Goal: Task Accomplishment & Management: Use online tool/utility

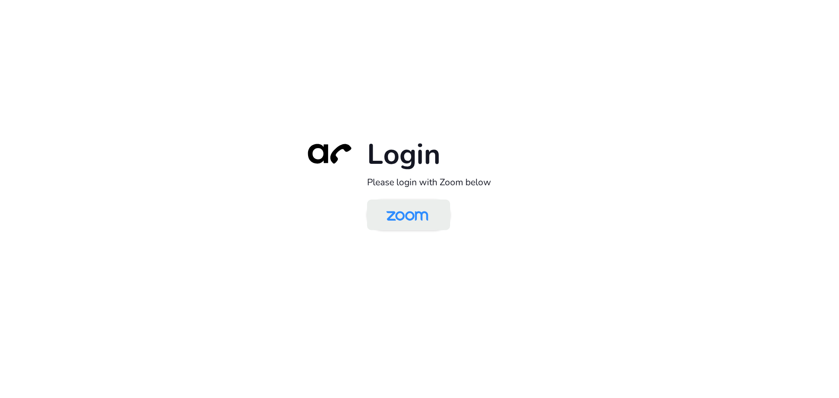
click at [400, 202] on img at bounding box center [407, 216] width 60 height 28
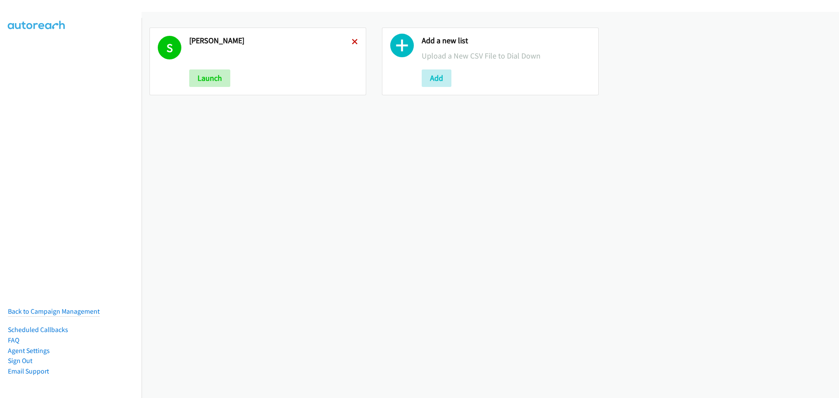
click at [353, 45] on icon at bounding box center [355, 42] width 6 height 6
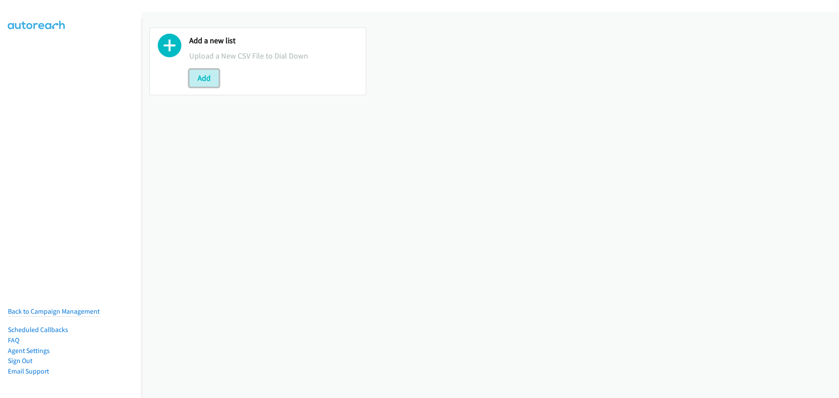
click at [203, 79] on button "Add" at bounding box center [204, 78] width 30 height 17
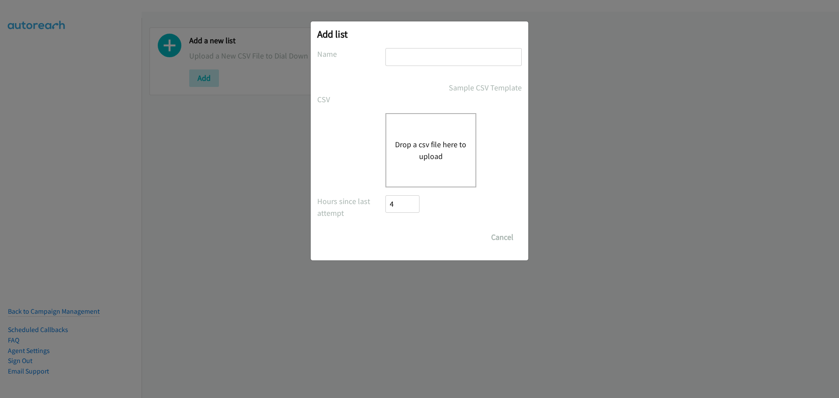
click at [429, 162] on button "Drop a csv file here to upload" at bounding box center [431, 151] width 72 height 24
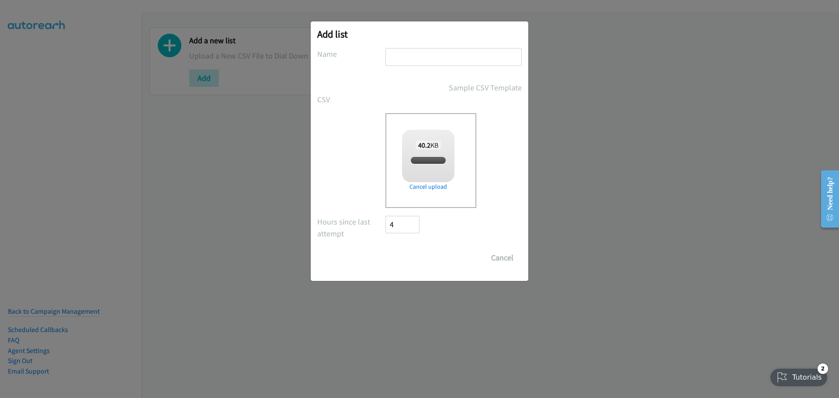
click at [411, 48] on div "Add list No phone fields were returned for that Report or List View Please uplo…" at bounding box center [420, 151] width 218 height 260
checkbox input "true"
click at [412, 56] on input "text" at bounding box center [454, 57] width 136 height 18
type input "RedHat"
click at [411, 249] on form "No phone fields were returned for that Report or List View Please upload a csv …" at bounding box center [419, 157] width 205 height 219
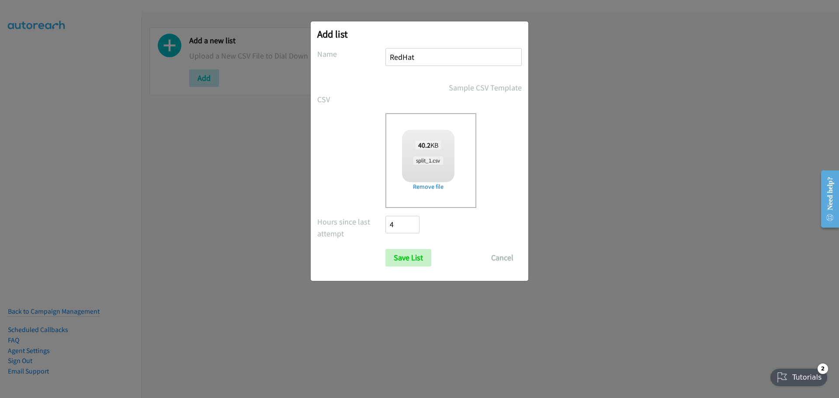
click at [414, 249] on form "No phone fields were returned for that Report or List View Please upload a csv …" at bounding box center [419, 157] width 205 height 219
click at [417, 263] on input "Save List" at bounding box center [409, 257] width 46 height 17
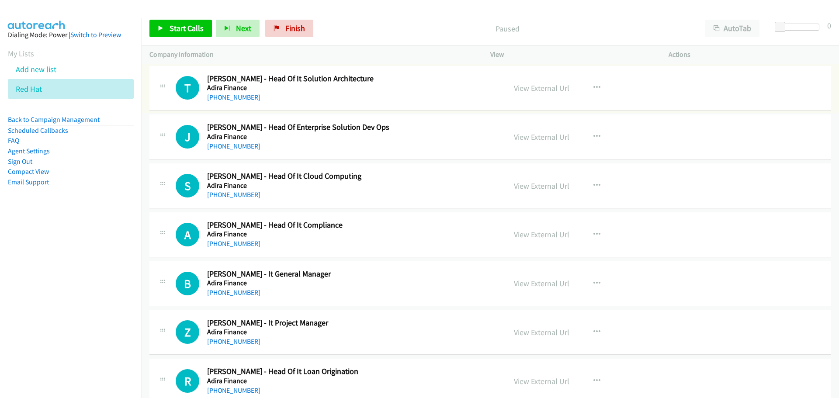
click at [537, 94] on div "View External Url View External Url Schedule/Manage Callback Start Calls Here R…" at bounding box center [599, 88] width 186 height 29
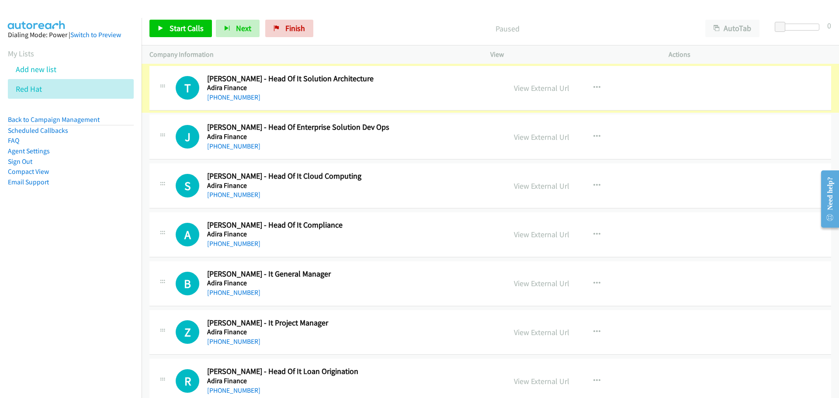
click at [537, 85] on link "View External Url" at bounding box center [542, 88] width 56 height 10
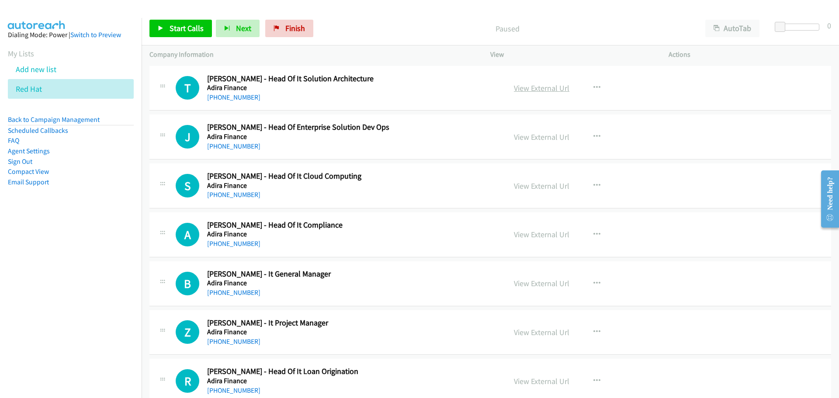
click at [519, 90] on link "View External Url" at bounding box center [542, 88] width 56 height 10
click at [193, 24] on span "Start Calls" at bounding box center [187, 28] width 34 height 10
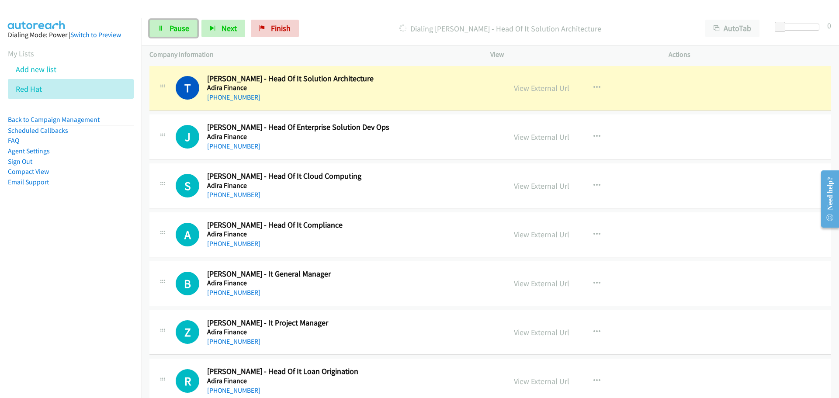
drag, startPoint x: 171, startPoint y: 32, endPoint x: 50, endPoint y: 75, distance: 128.5
click at [171, 32] on span "Pause" at bounding box center [180, 28] width 20 height 10
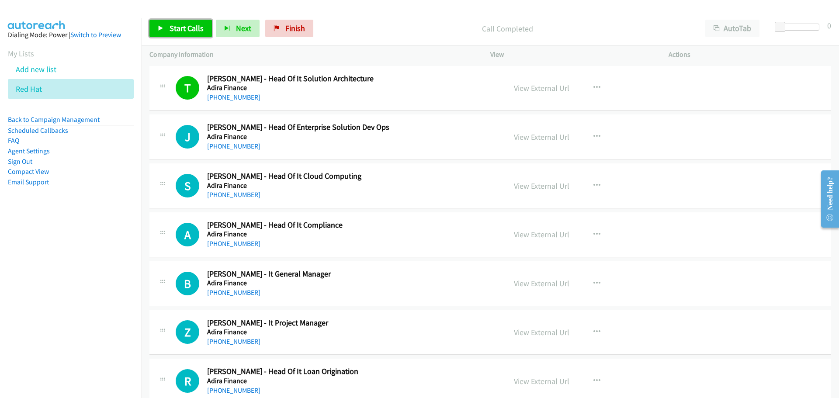
click at [177, 29] on span "Start Calls" at bounding box center [187, 28] width 34 height 10
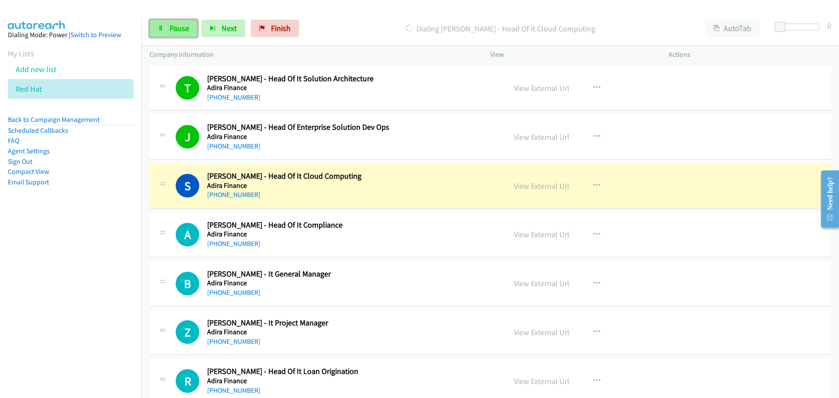
click at [188, 29] on span "Pause" at bounding box center [180, 28] width 20 height 10
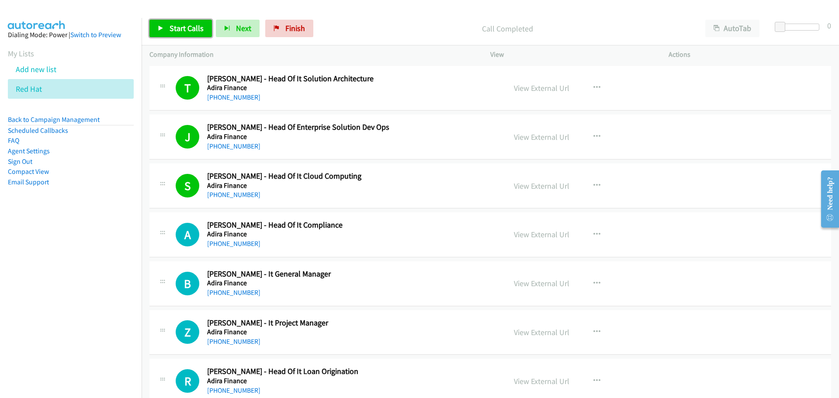
click at [201, 29] on span "Start Calls" at bounding box center [187, 28] width 34 height 10
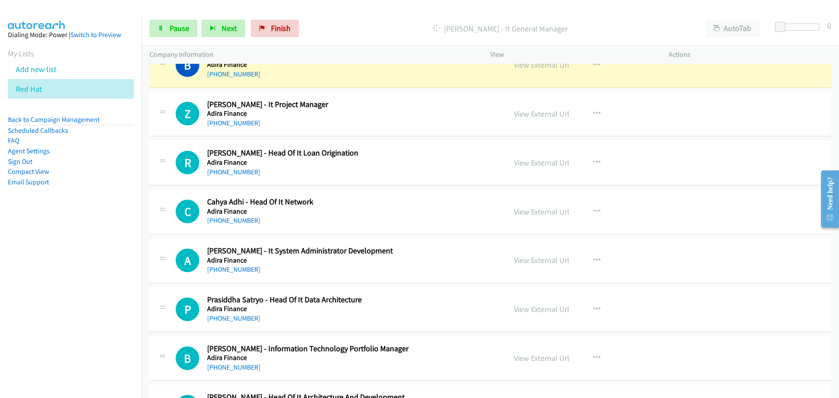
scroll to position [175, 0]
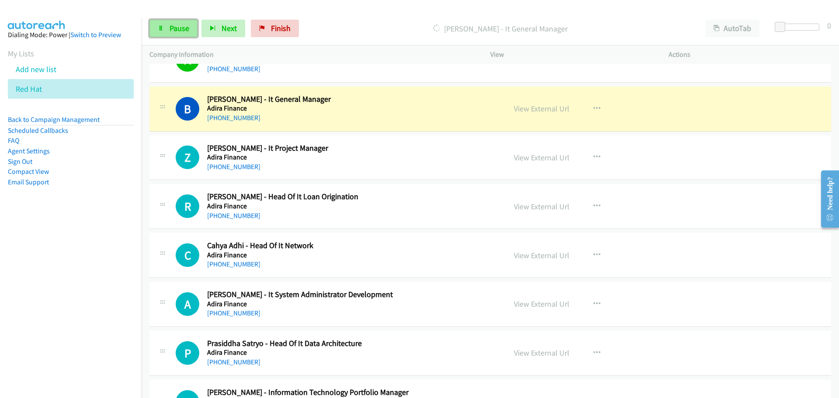
click at [166, 25] on link "Pause" at bounding box center [174, 28] width 48 height 17
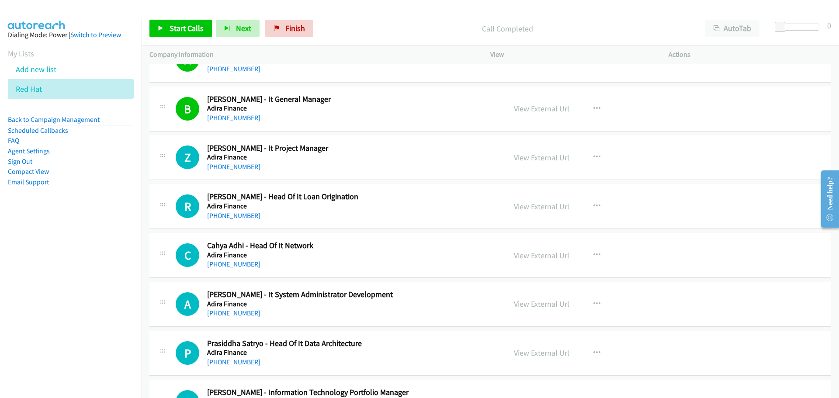
click at [525, 108] on link "View External Url" at bounding box center [542, 109] width 56 height 10
click at [188, 24] on span "Start Calls" at bounding box center [187, 28] width 34 height 10
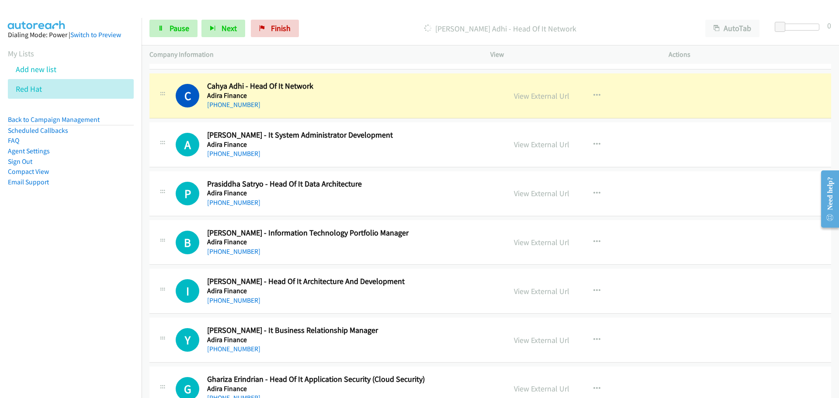
scroll to position [350, 0]
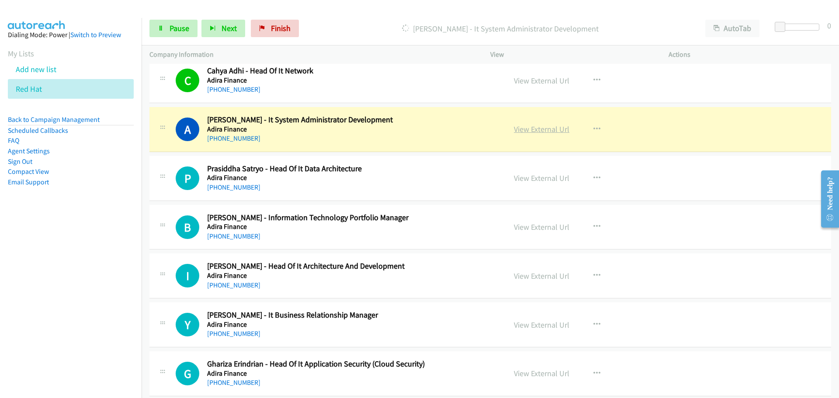
click at [537, 129] on link "View External Url" at bounding box center [542, 129] width 56 height 10
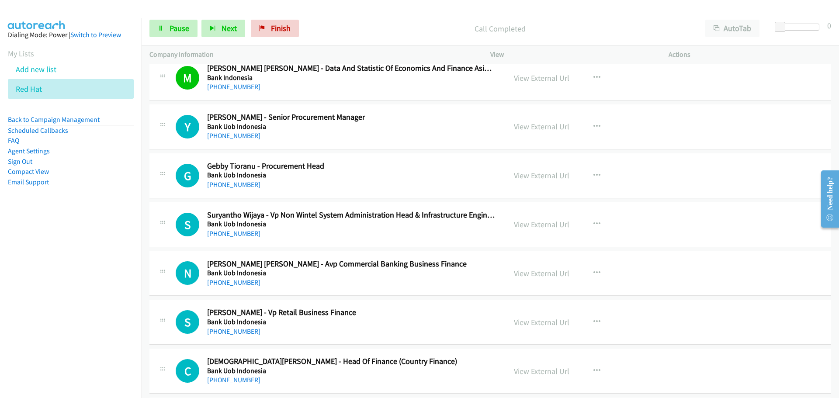
scroll to position [1399, 0]
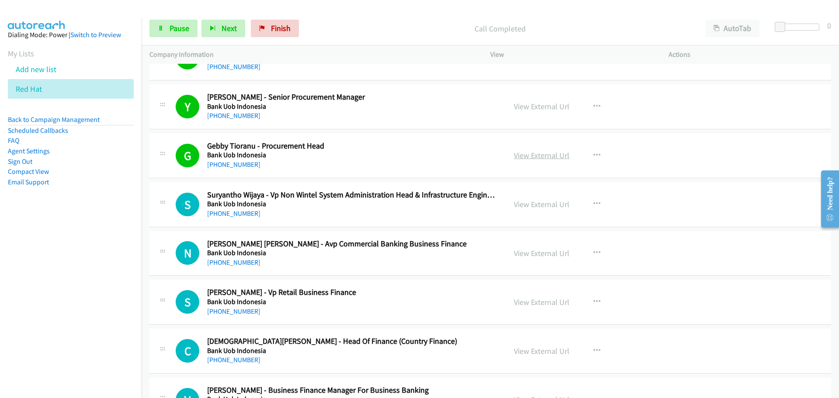
click at [546, 155] on link "View External Url" at bounding box center [542, 155] width 56 height 10
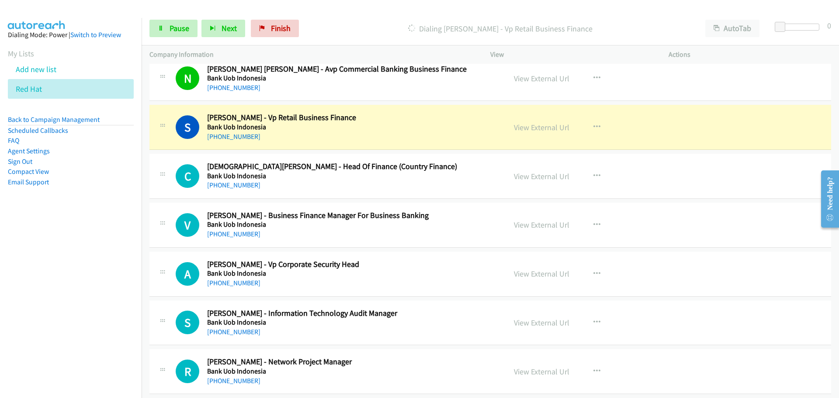
scroll to position [1618, 0]
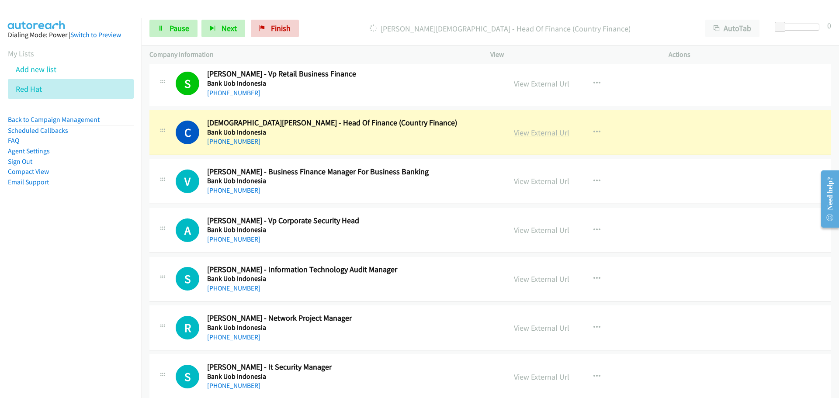
click at [539, 136] on link "View External Url" at bounding box center [542, 133] width 56 height 10
click at [178, 35] on link "Pause" at bounding box center [174, 28] width 48 height 17
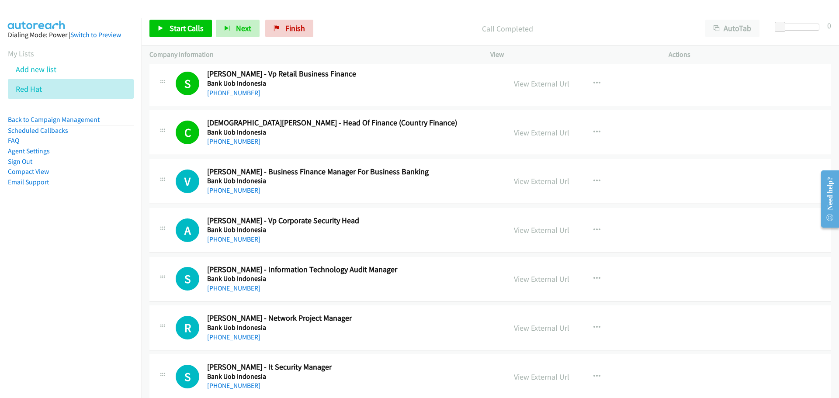
click at [186, 19] on div "Start Calls Pause Next Finish Call Completed AutoTab AutoTab 0" at bounding box center [491, 29] width 698 height 34
click at [186, 23] on span "Start Calls" at bounding box center [187, 28] width 34 height 10
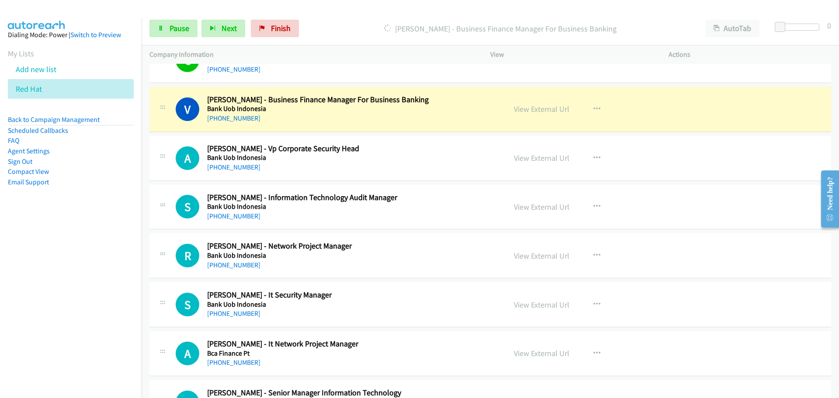
scroll to position [1705, 0]
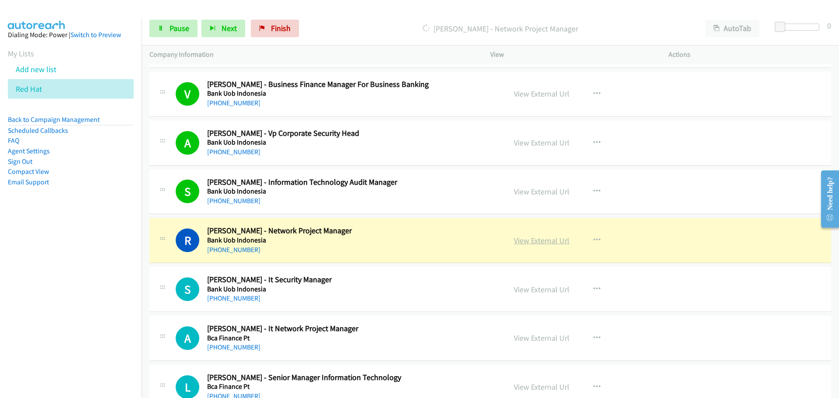
click at [539, 239] on link "View External Url" at bounding box center [542, 241] width 56 height 10
click at [182, 23] on span "Pause" at bounding box center [180, 28] width 20 height 10
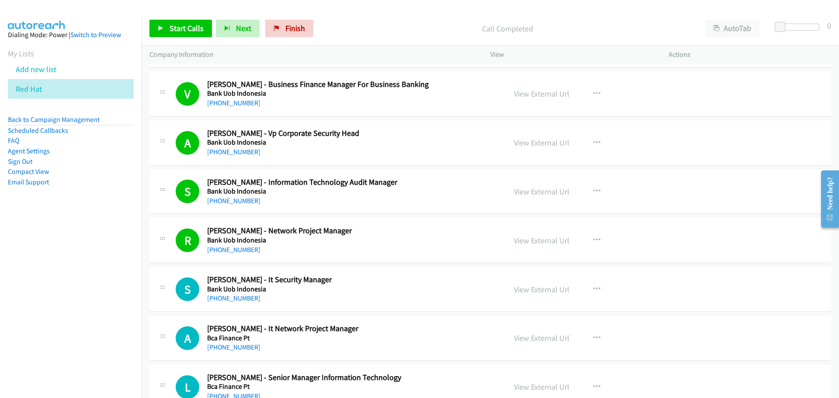
click at [181, 17] on div "Start Calls Pause Next Finish Call Completed AutoTab AutoTab 0" at bounding box center [491, 29] width 698 height 34
click at [181, 28] on span "Start Calls" at bounding box center [187, 28] width 34 height 10
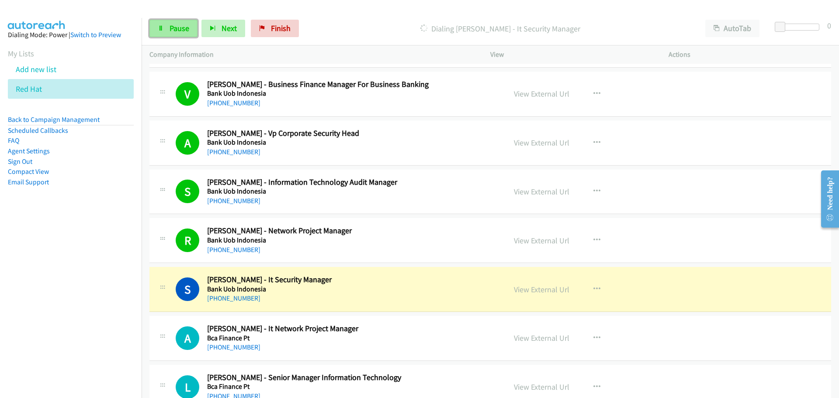
click at [177, 25] on span "Pause" at bounding box center [180, 28] width 20 height 10
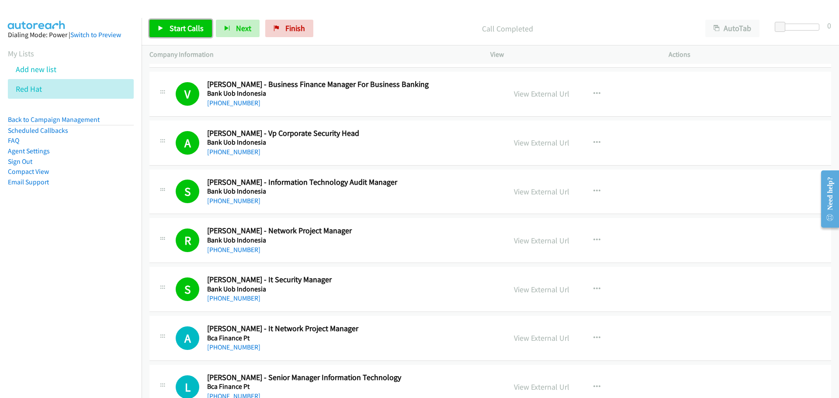
click at [194, 26] on span "Start Calls" at bounding box center [187, 28] width 34 height 10
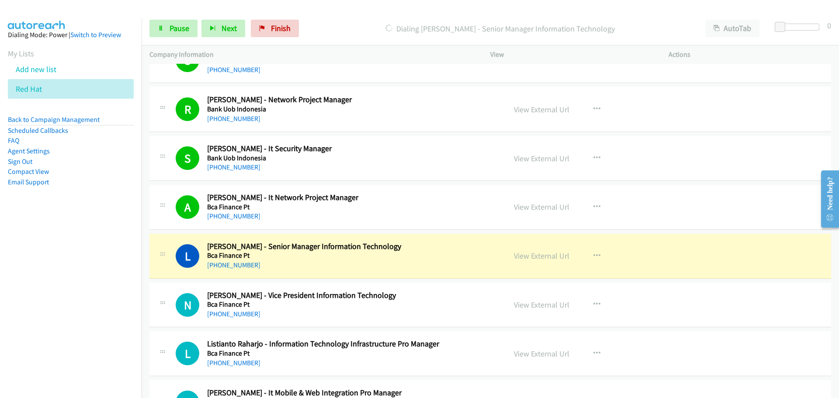
scroll to position [1924, 0]
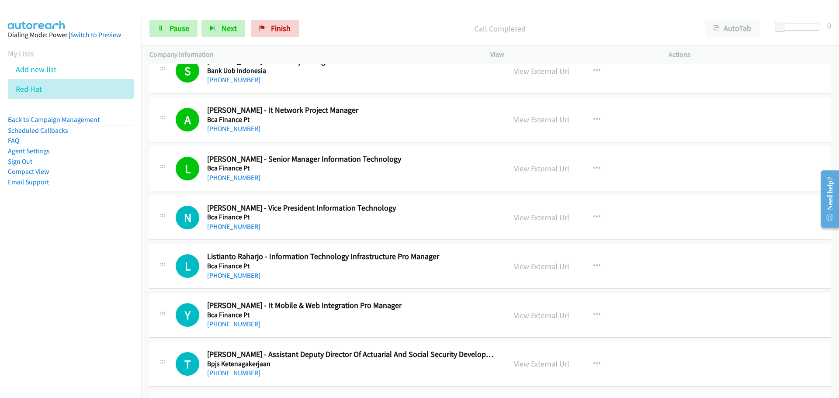
click at [534, 165] on link "View External Url" at bounding box center [542, 169] width 56 height 10
click at [165, 35] on link "Pause" at bounding box center [174, 28] width 48 height 17
click at [193, 30] on span "Start Calls" at bounding box center [187, 28] width 34 height 10
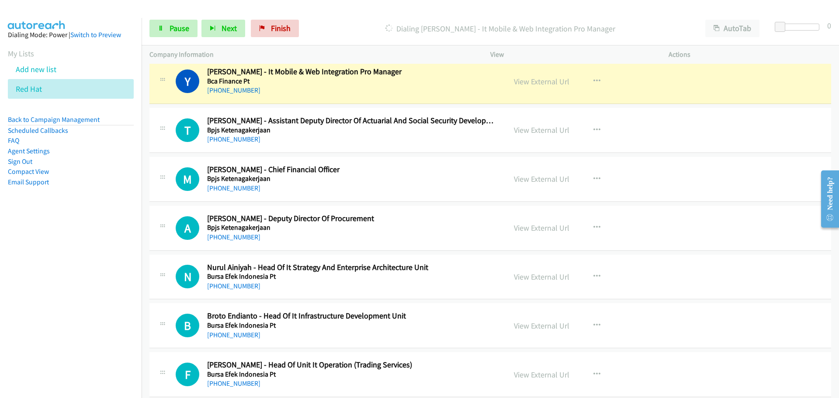
scroll to position [2142, 0]
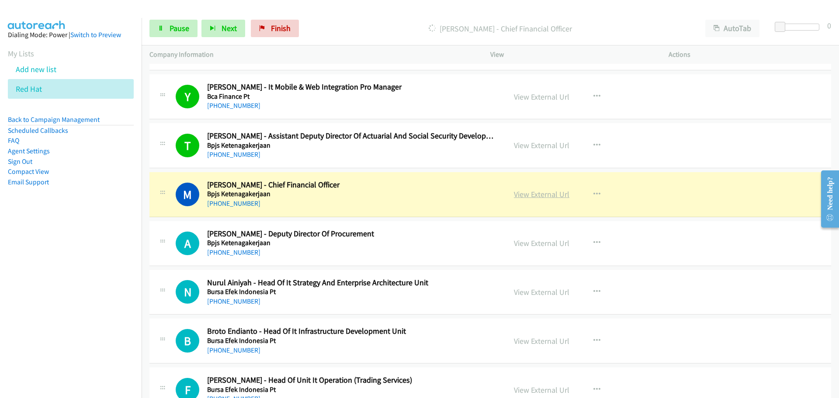
click at [525, 193] on link "View External Url" at bounding box center [542, 194] width 56 height 10
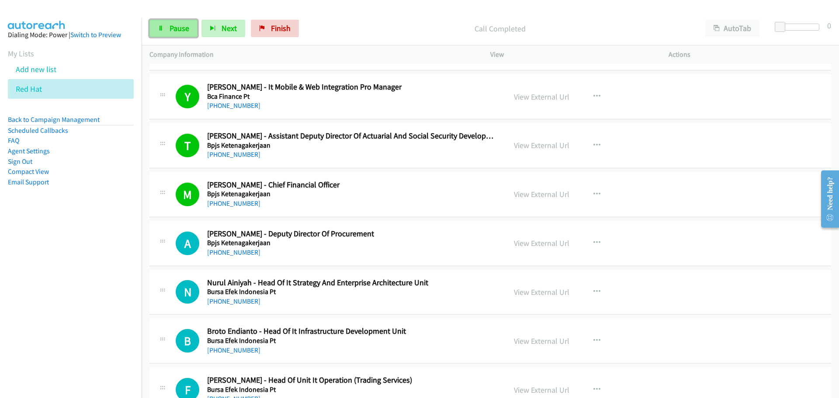
click at [183, 37] on link "Pause" at bounding box center [174, 28] width 48 height 17
click at [160, 27] on icon at bounding box center [161, 29] width 6 height 6
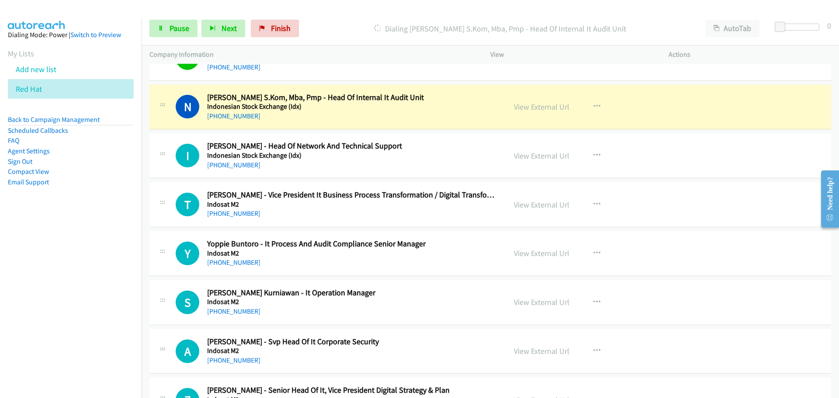
scroll to position [2579, 0]
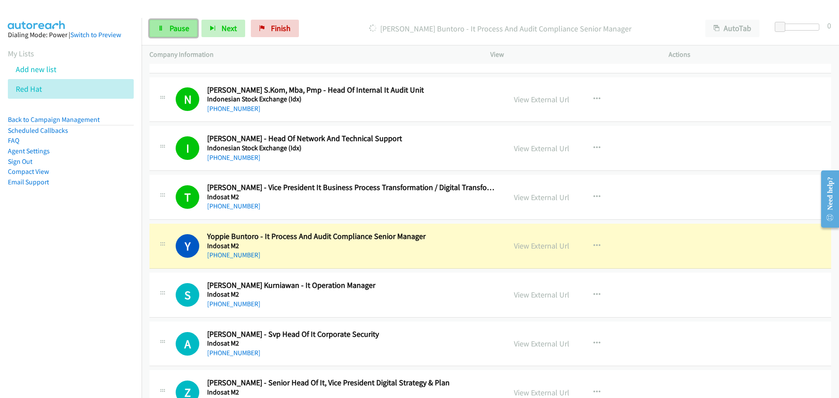
drag, startPoint x: 184, startPoint y: 27, endPoint x: 111, endPoint y: 24, distance: 73.0
click at [184, 27] on span "Pause" at bounding box center [180, 28] width 20 height 10
